Goal: Find specific page/section: Find specific page/section

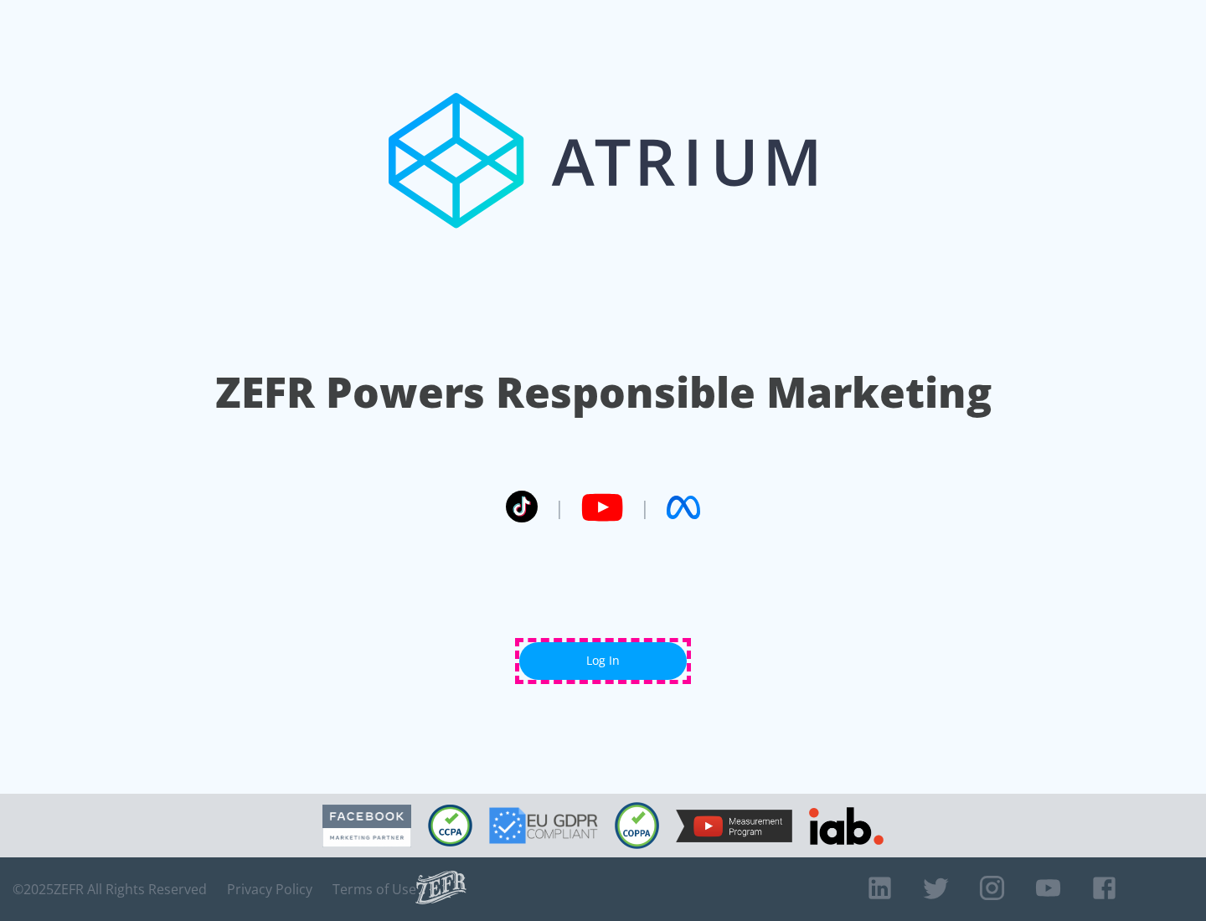
click at [603, 661] on link "Log In" at bounding box center [602, 661] width 167 height 38
